Goal: Information Seeking & Learning: Learn about a topic

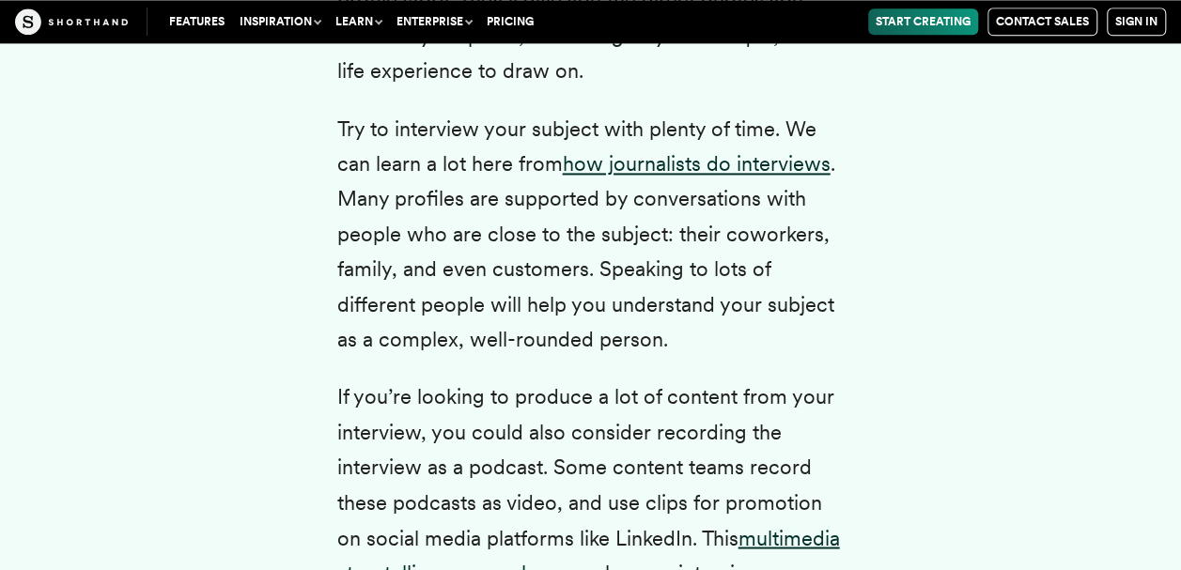
scroll to position [4489, 0]
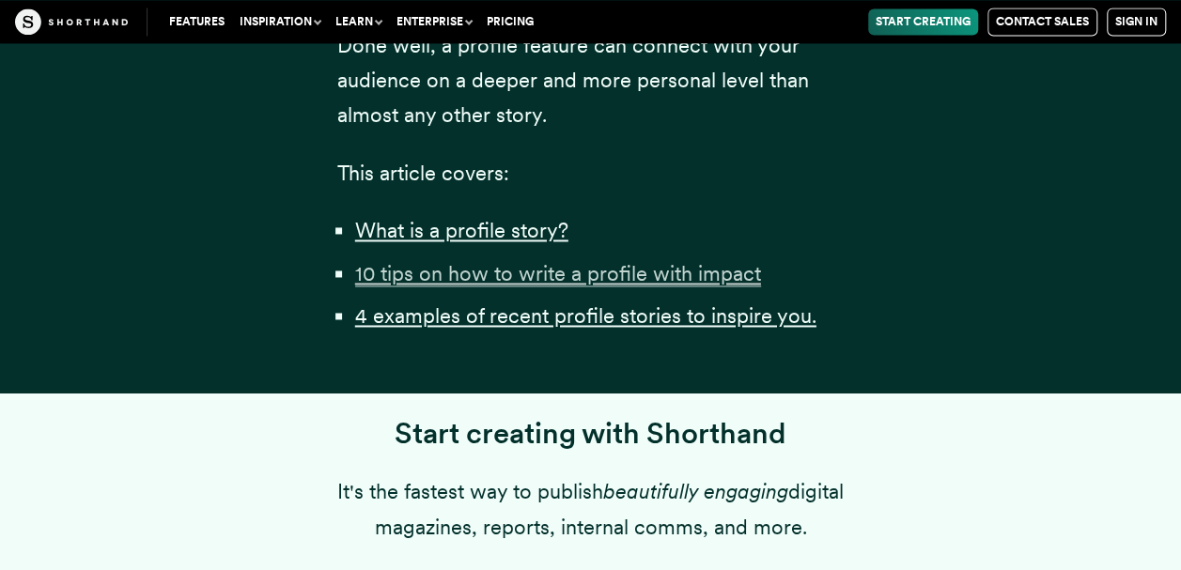
scroll to position [1315, 0]
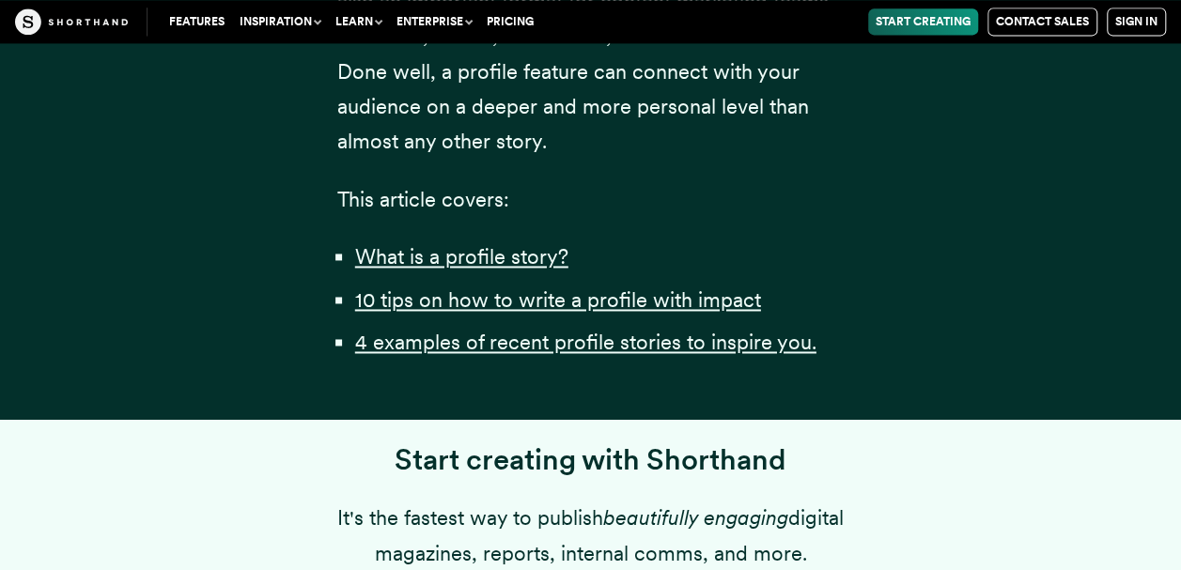
click at [438, 318] on li "10 tips on how to write a profile with impact" at bounding box center [599, 300] width 489 height 35
click at [443, 312] on u "10 tips on how to write a profile with impact" at bounding box center [558, 299] width 406 height 24
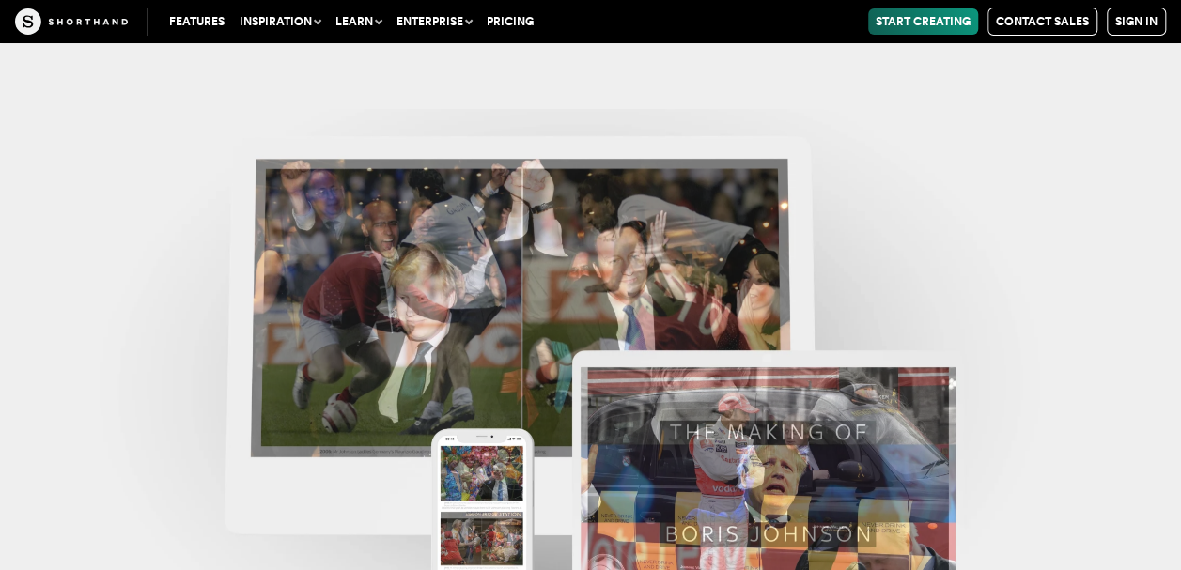
scroll to position [17643, 0]
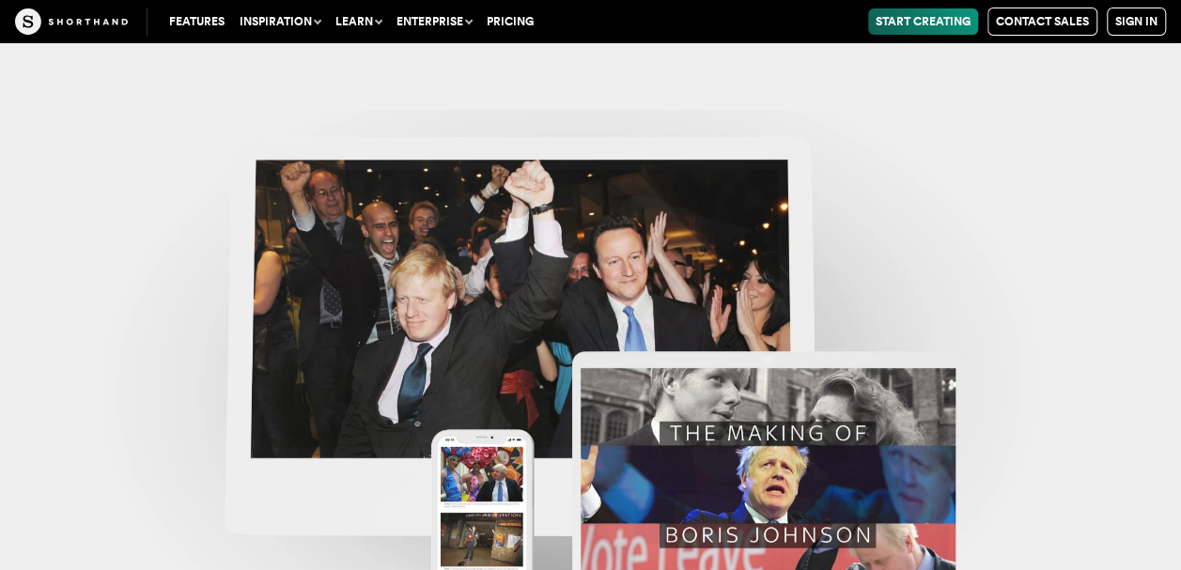
click at [137, 139] on img at bounding box center [590, 395] width 1181 height 570
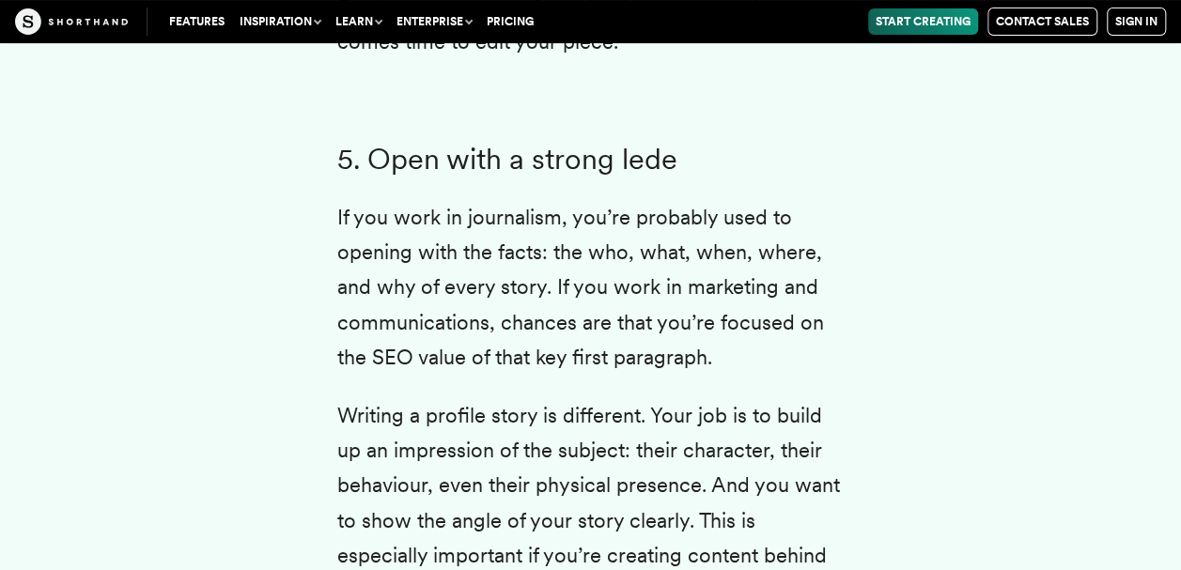
scroll to position [7215, 0]
